Goal: Transaction & Acquisition: Purchase product/service

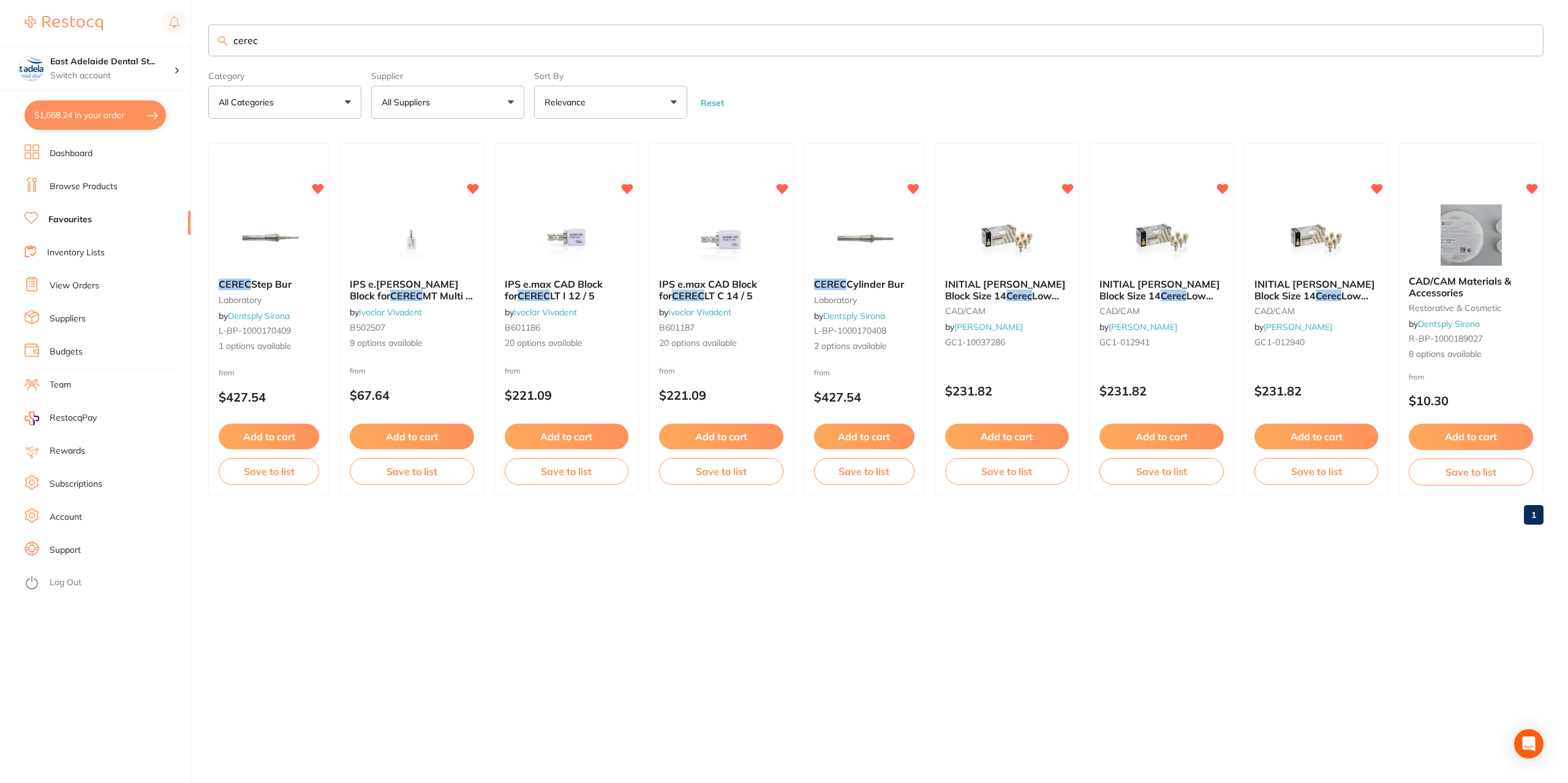
scroll to position [1041, 0]
click at [99, 120] on button "$1,668.24 in your order" at bounding box center [95, 115] width 142 height 29
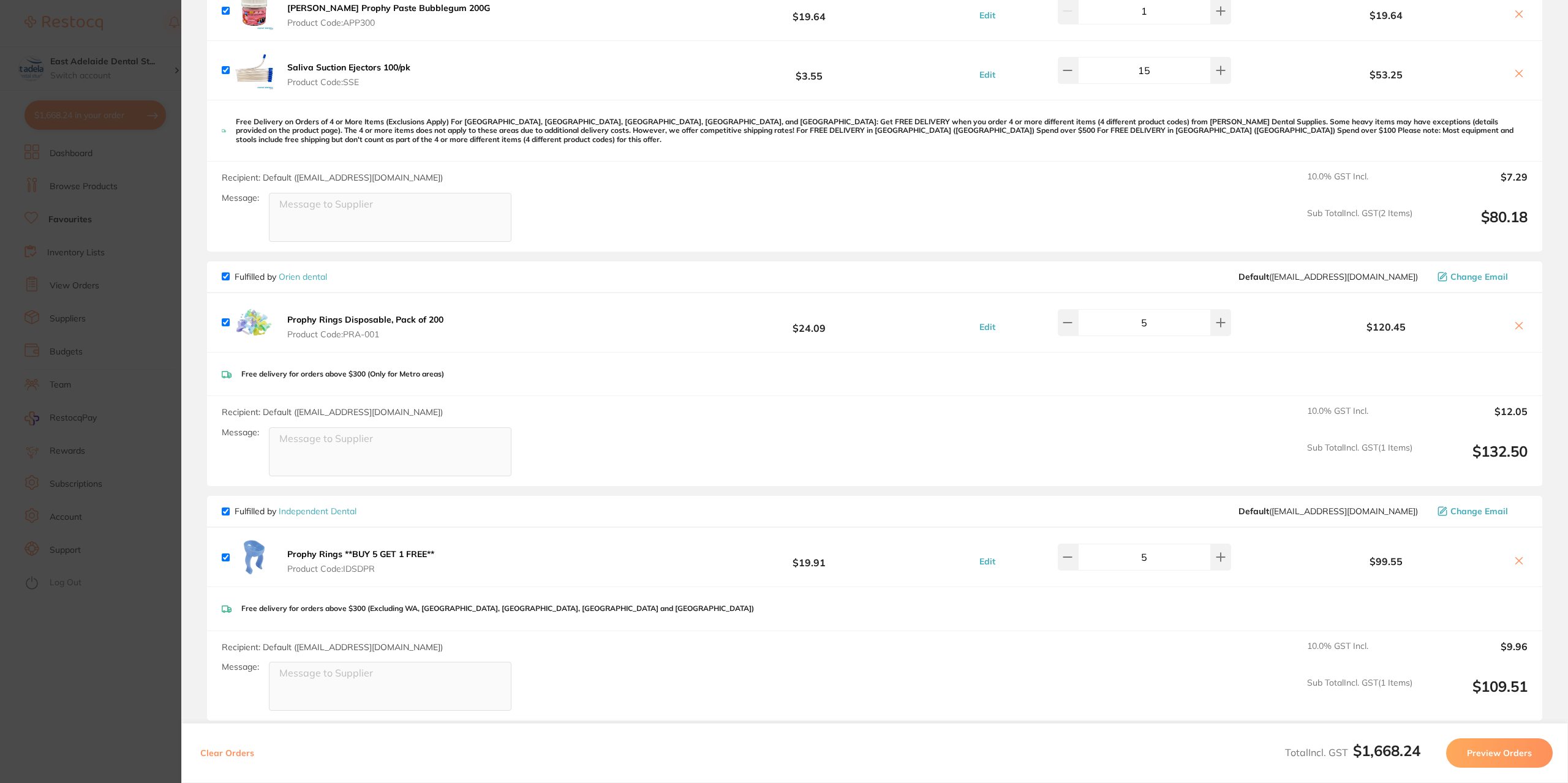
scroll to position [108, 0]
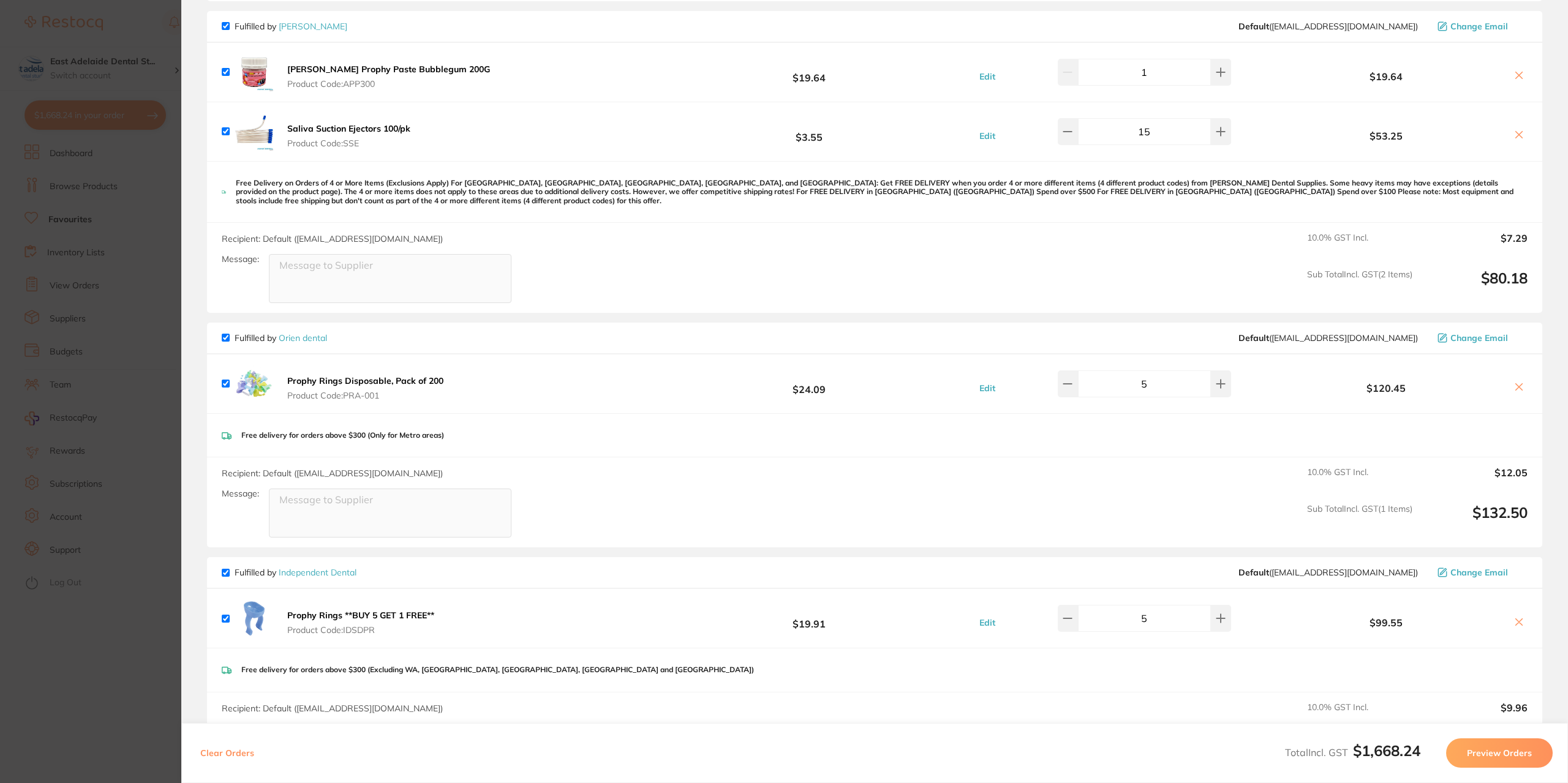
click at [291, 340] on link "Orien dental" at bounding box center [303, 338] width 48 height 11
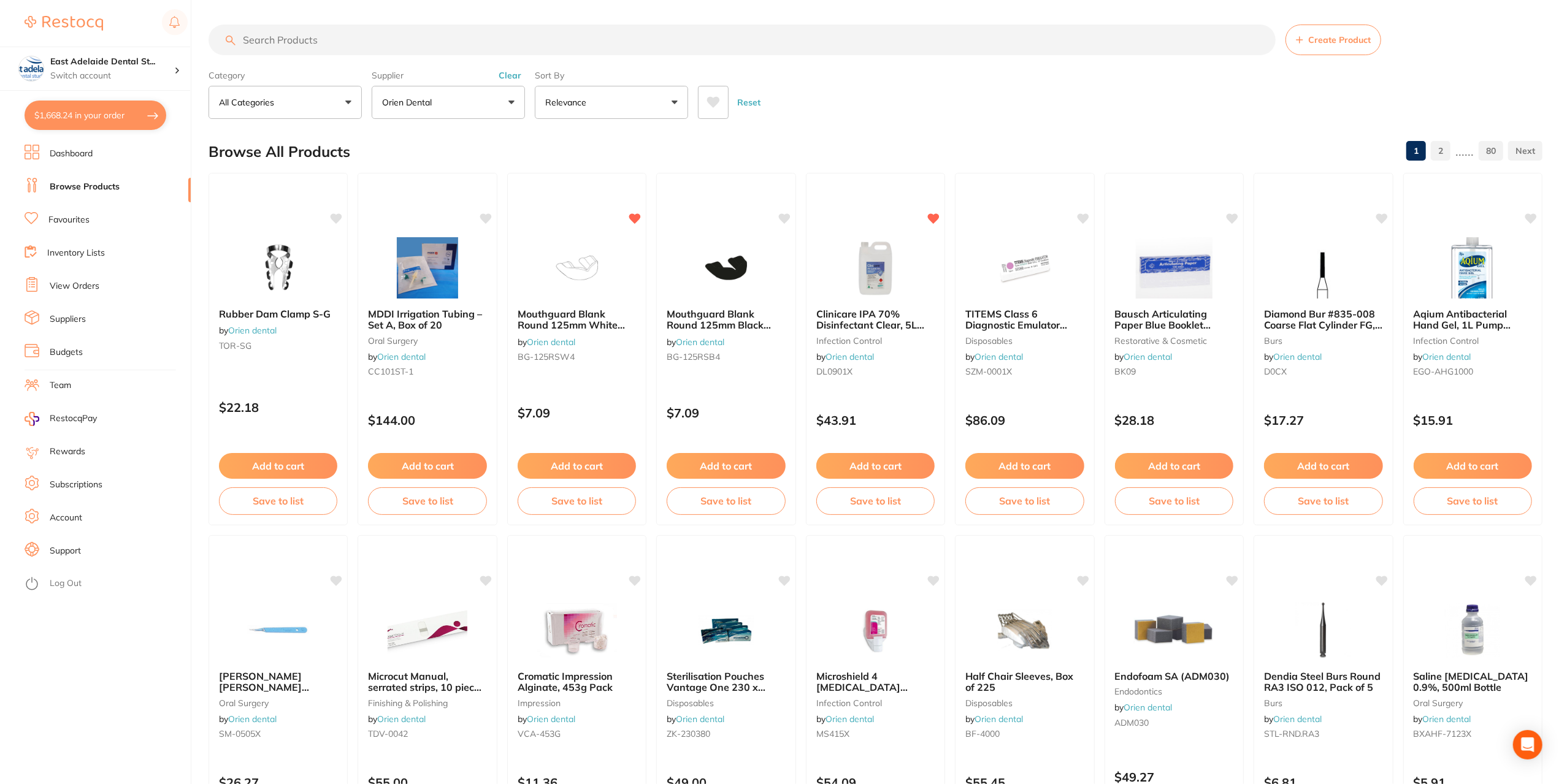
click at [119, 119] on button "$1,668.24 in your order" at bounding box center [95, 115] width 142 height 29
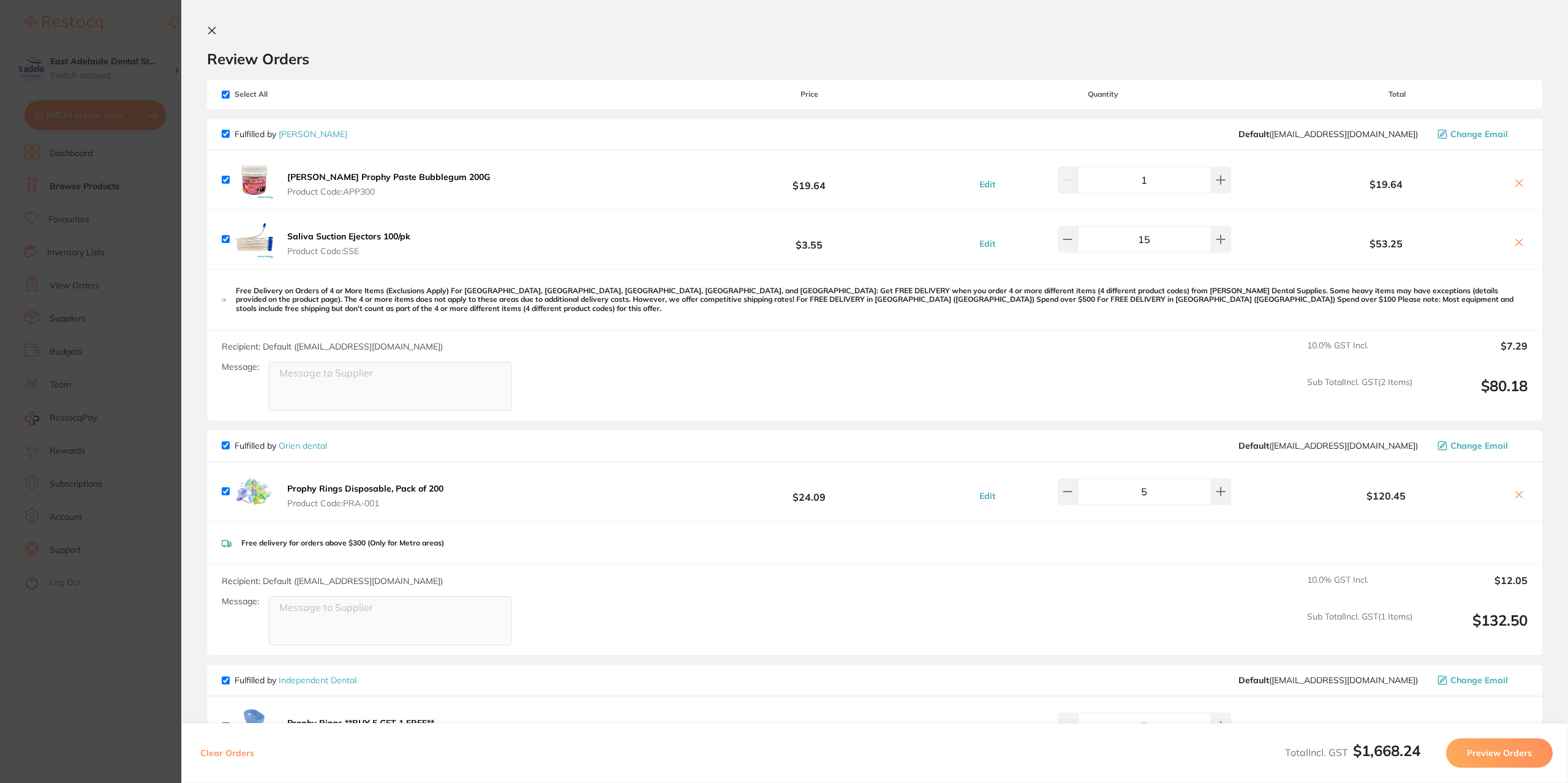
click at [86, 671] on section "Update RRP Set your pre negotiated price for this item. Item Agreed RRP (excl. …" at bounding box center [784, 391] width 1568 height 783
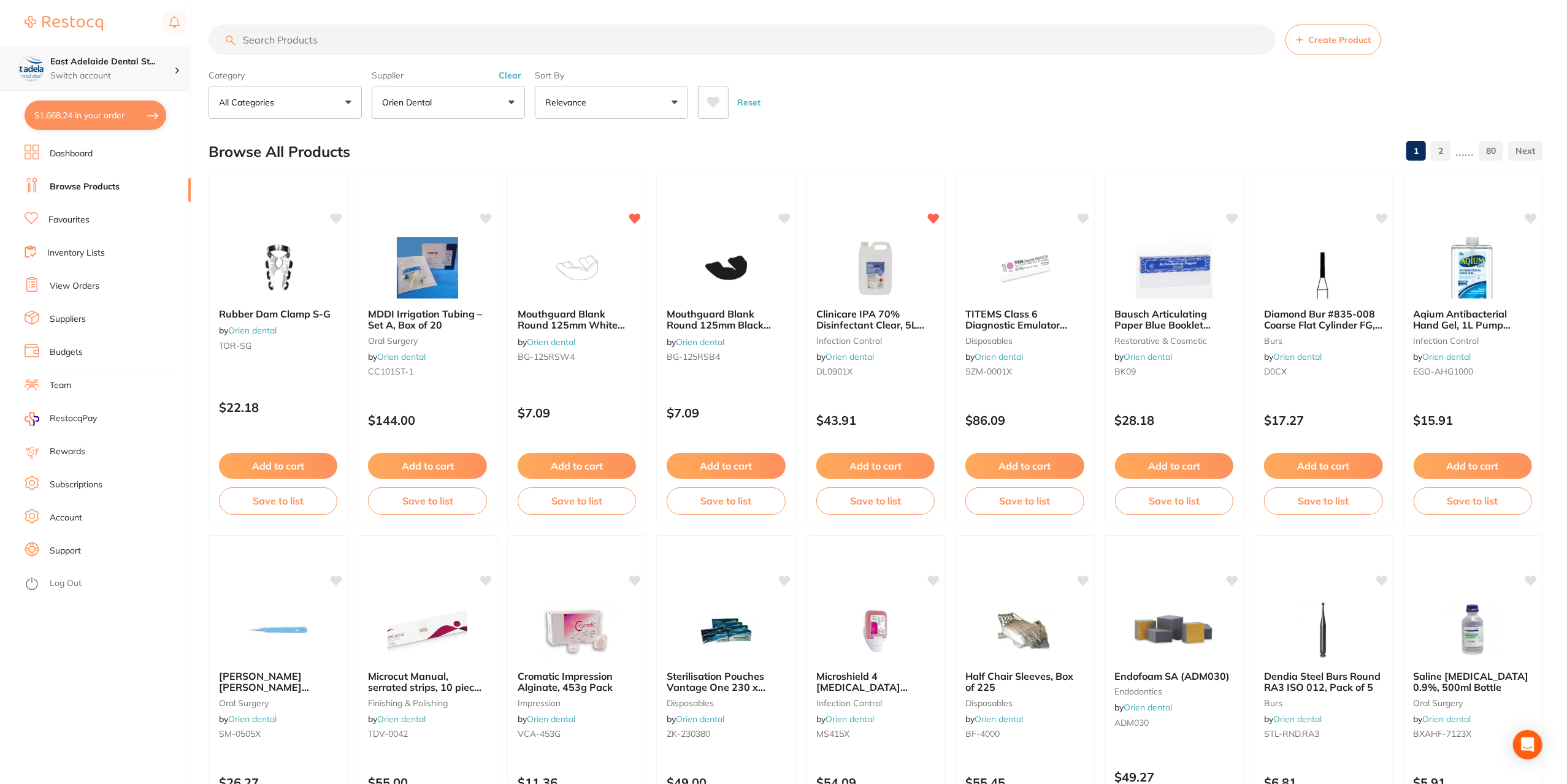
click at [75, 63] on h4 "East Adelaide Dental St..." at bounding box center [112, 61] width 124 height 12
